Goal: Find specific page/section: Find specific page/section

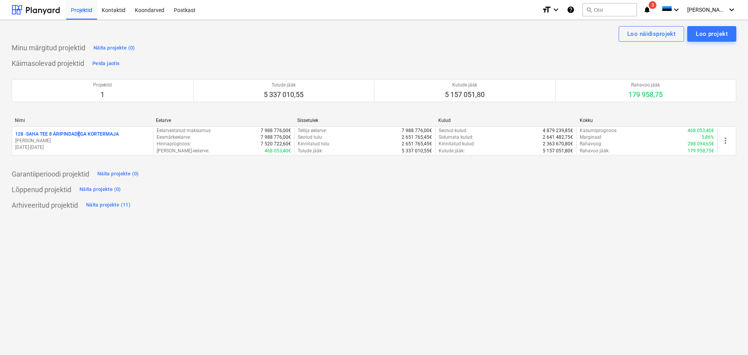
click at [79, 132] on p "128 - SAHA TEE 8 ÄRIPINDADEGA KORTERMAJA" at bounding box center [67, 134] width 104 height 7
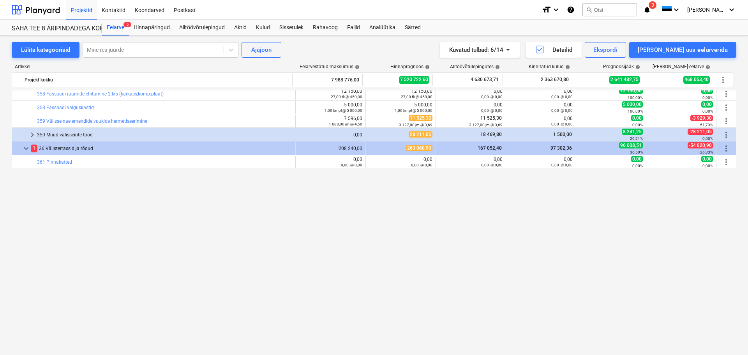
scroll to position [1206, 0]
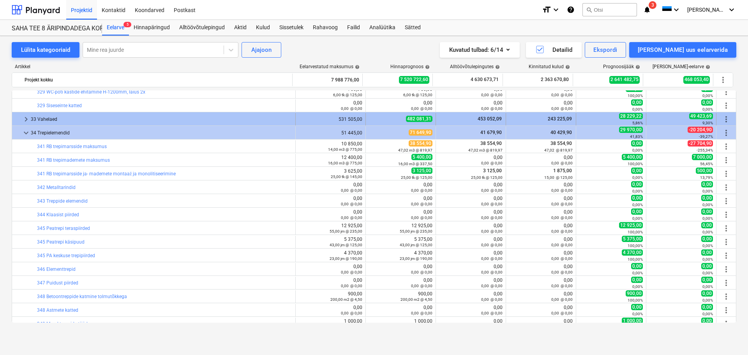
click at [25, 118] on span "keyboard_arrow_right" at bounding box center [25, 119] width 9 height 9
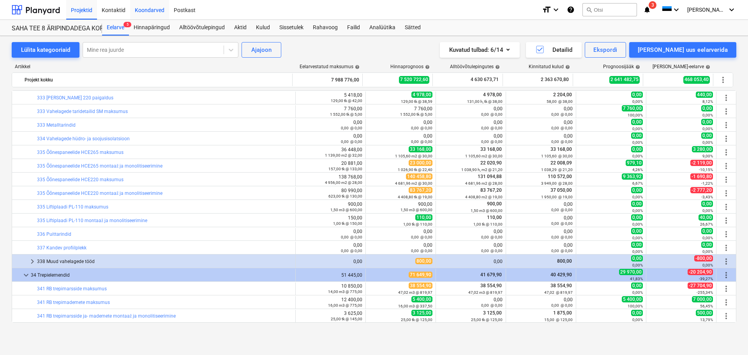
scroll to position [1245, 0]
